Goal: Task Accomplishment & Management: Manage account settings

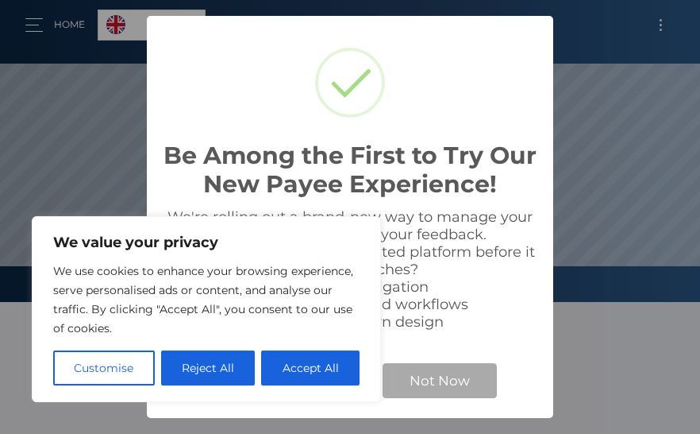
scroll to position [302, 700]
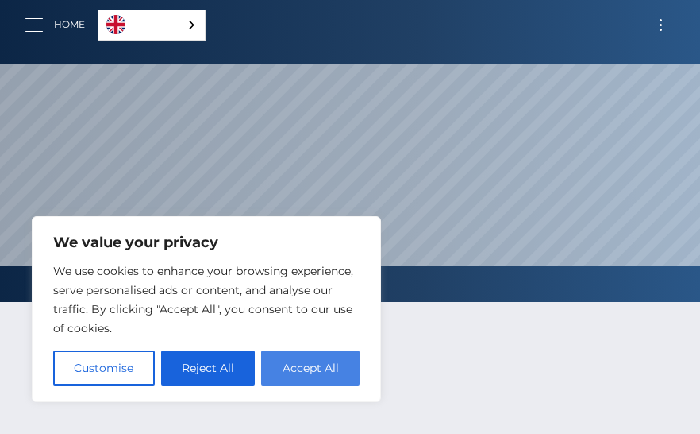
click at [311, 370] on button "Accept All" at bounding box center [310, 367] width 98 height 35
checkbox input "true"
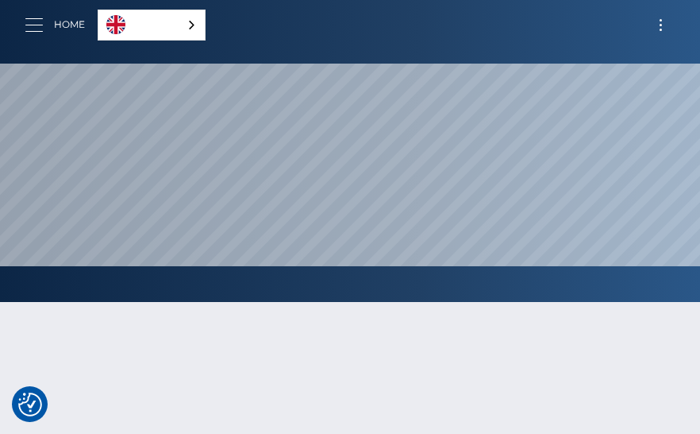
click at [35, 25] on button "button" at bounding box center [39, 24] width 29 height 21
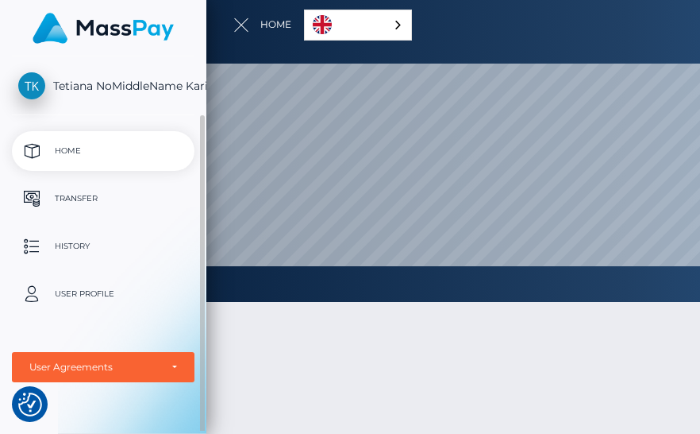
scroll to position [30, 0]
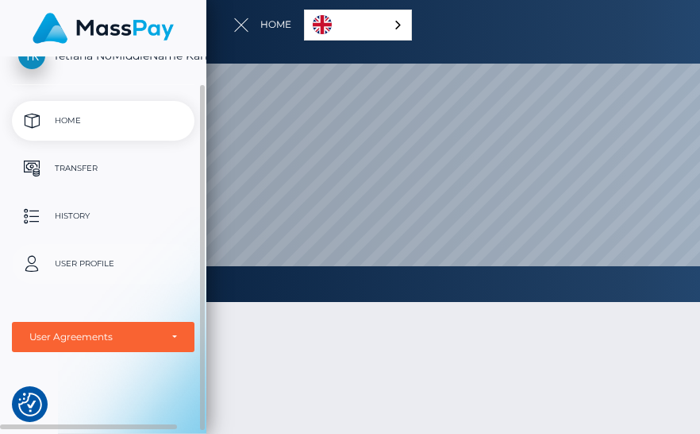
click at [78, 266] on p "User Profile" at bounding box center [103, 264] width 170 height 24
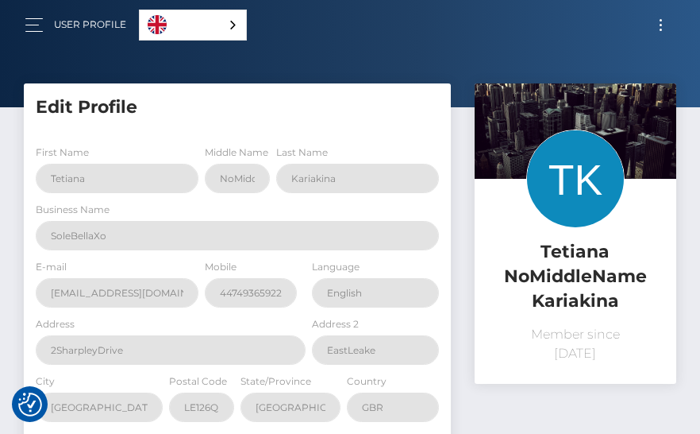
select select
click at [658, 22] on button "Toggle navigation" at bounding box center [660, 24] width 29 height 21
